Goal: Task Accomplishment & Management: Use online tool/utility

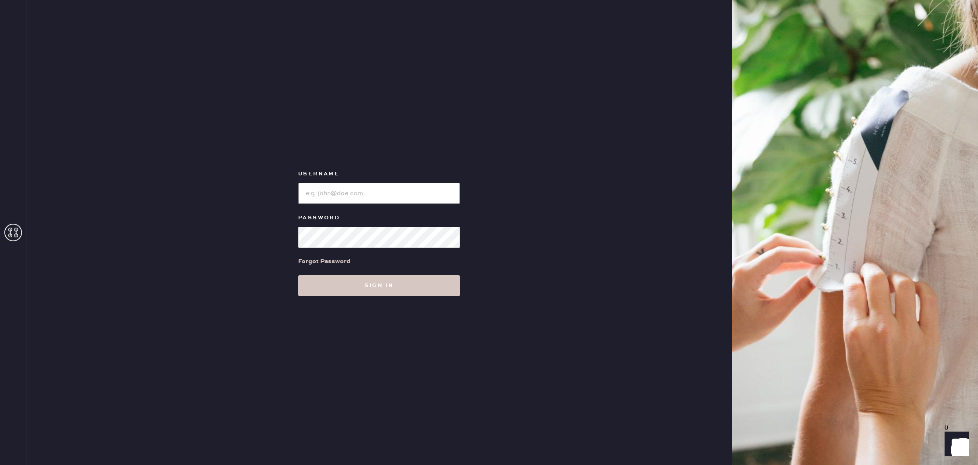
type input "reformationaventuramiami"
click at [468, 275] on div "Username Password Forgot Password Sign in" at bounding box center [379, 232] width 706 height 465
click at [388, 280] on button "Sign in" at bounding box center [379, 285] width 162 height 21
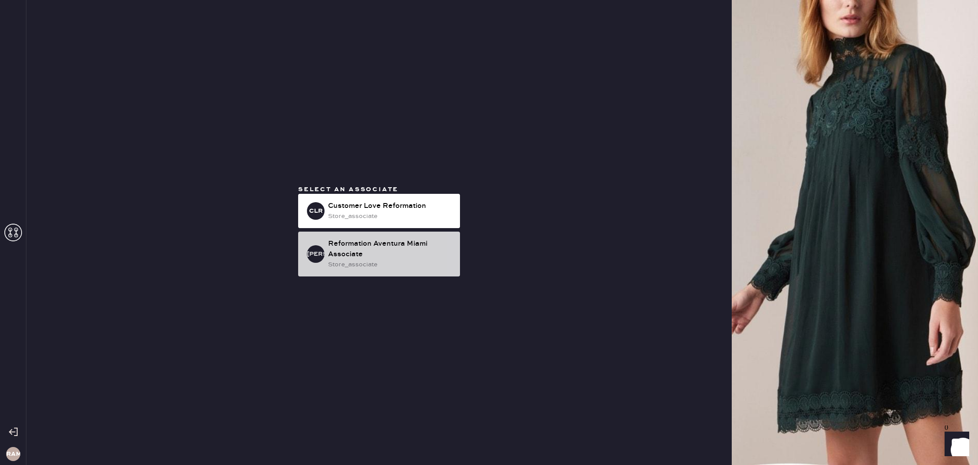
click at [375, 261] on div "store_associate" at bounding box center [390, 265] width 125 height 10
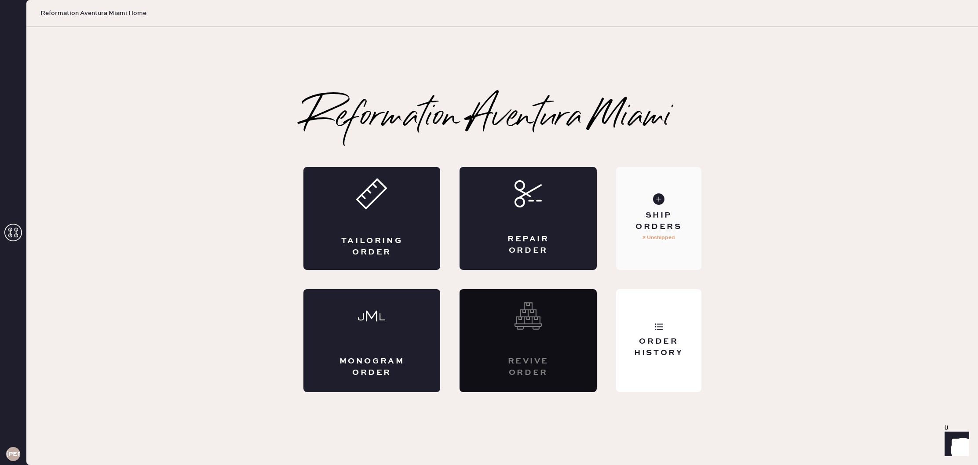
click at [647, 207] on div "Ship Orders 2 Unshipped" at bounding box center [658, 218] width 85 height 103
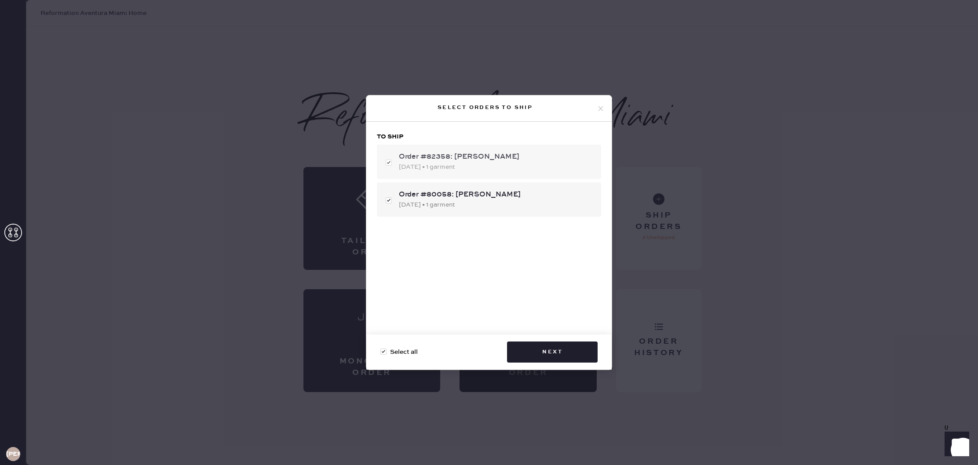
click at [530, 160] on div "Order #82358: [PERSON_NAME]" at bounding box center [496, 157] width 195 height 11
checkbox input "false"
click at [431, 159] on div "Order #82358: [PERSON_NAME]" at bounding box center [496, 157] width 195 height 11
checkbox input "true"
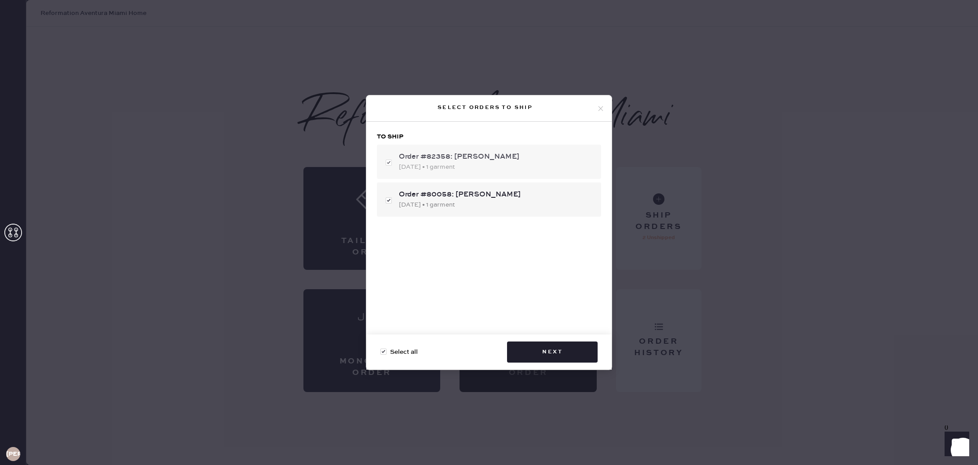
checkbox input "true"
click at [389, 197] on div "Order #80058: Naama Scandarion [DATE] • 1 garment" at bounding box center [489, 200] width 224 height 34
checkbox input "false"
click at [569, 347] on button "Next" at bounding box center [552, 352] width 91 height 21
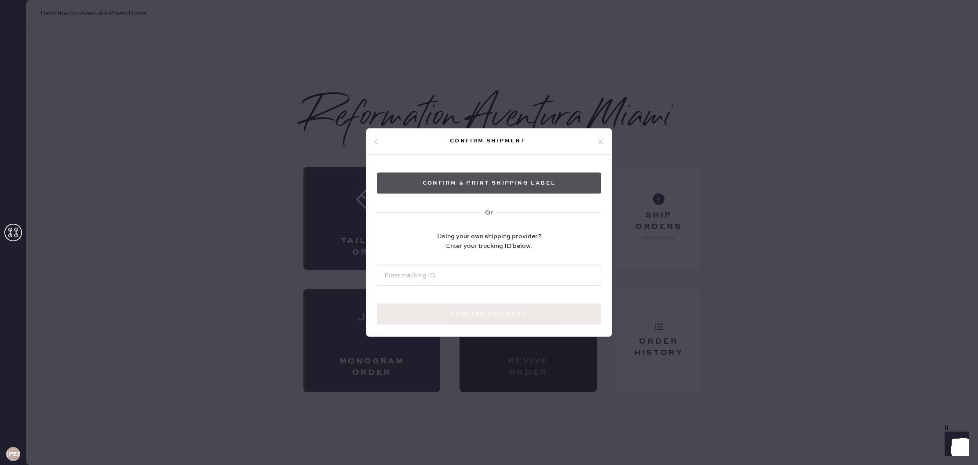
click at [492, 179] on button "Confirm & Print shipping label" at bounding box center [489, 183] width 224 height 21
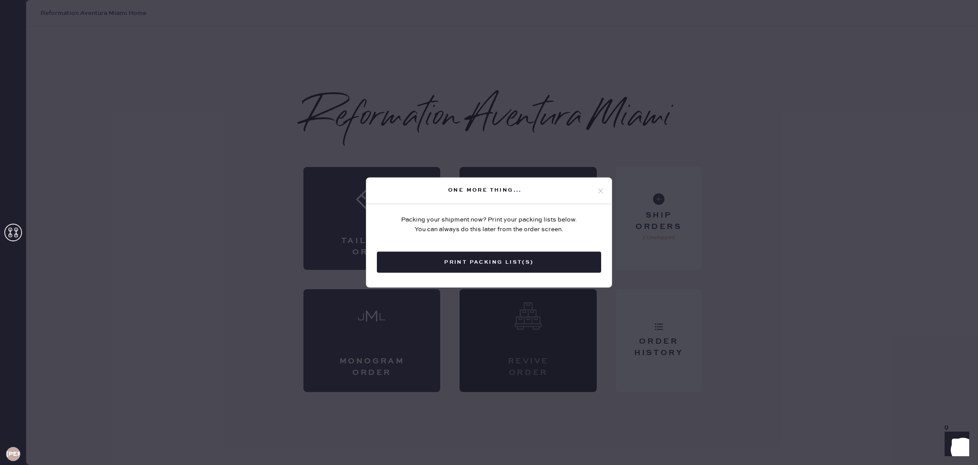
click at [532, 256] on button "Print Packing List(s)" at bounding box center [489, 262] width 224 height 21
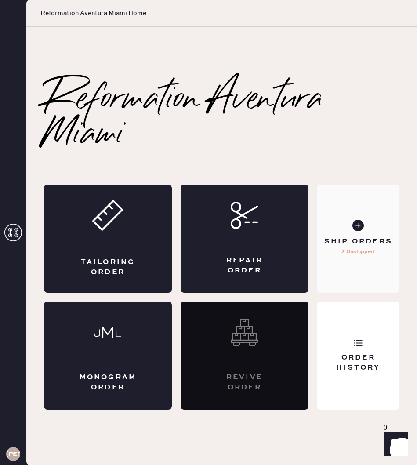
click at [365, 256] on p "2 Unshipped" at bounding box center [358, 252] width 33 height 11
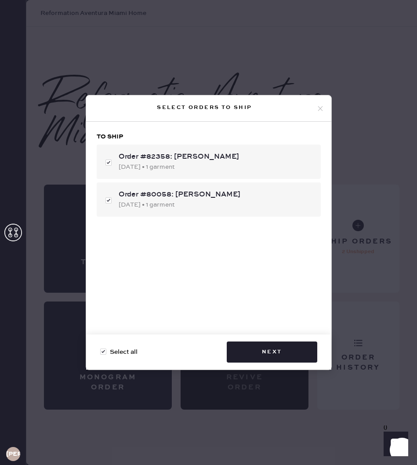
checkbox input "true"
click at [321, 109] on use at bounding box center [320, 108] width 5 height 5
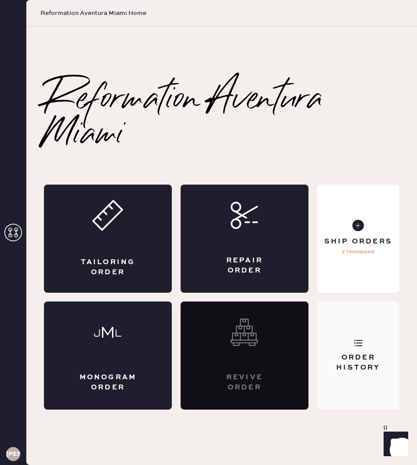
click at [360, 346] on use at bounding box center [359, 343] width 8 height 7
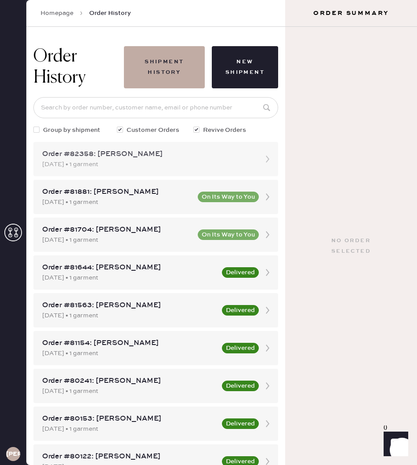
click at [204, 168] on div "[DATE] • 1 garment" at bounding box center [148, 165] width 212 height 10
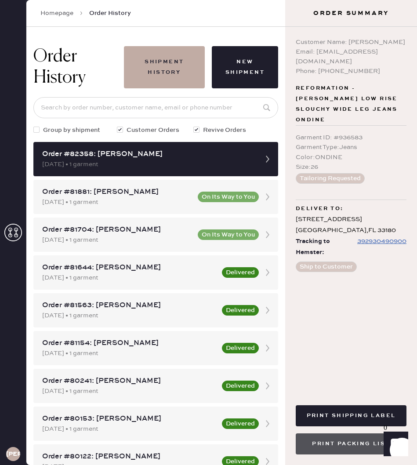
click at [361, 442] on button "Print Packing List" at bounding box center [351, 444] width 111 height 21
click at [356, 440] on button "Print Packing List" at bounding box center [351, 444] width 111 height 21
